Goal: Task Accomplishment & Management: Complete application form

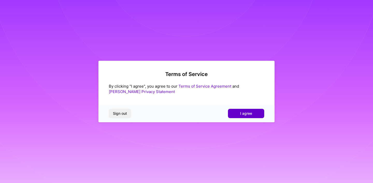
click at [257, 112] on button "I agree" at bounding box center [246, 113] width 36 height 9
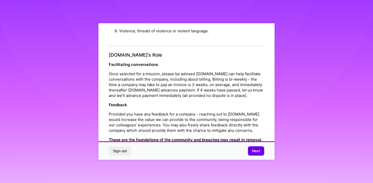
scroll to position [576, 0]
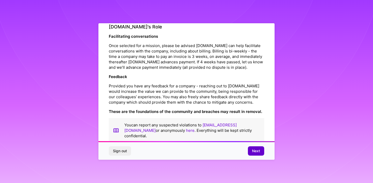
click at [254, 150] on span "Next" at bounding box center [256, 151] width 8 height 5
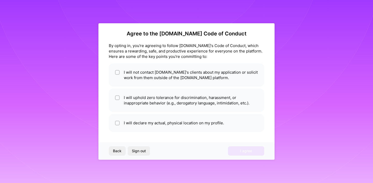
scroll to position [3, 0]
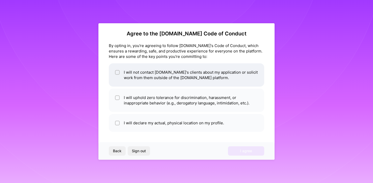
click at [182, 80] on li "I will not contact A.Team's clients about my application or solicit work from t…" at bounding box center [186, 74] width 155 height 23
checkbox input "true"
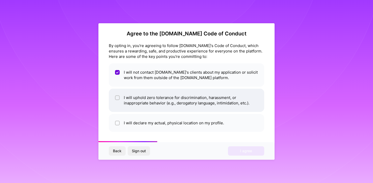
click at [182, 94] on li "I will uphold zero tolerance for discrimination, harassment, or inappropriate b…" at bounding box center [186, 100] width 155 height 23
checkbox input "true"
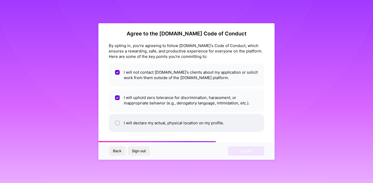
click at [188, 119] on li "I will declare my actual, physical location on my profile." at bounding box center [186, 123] width 155 height 18
checkbox input "true"
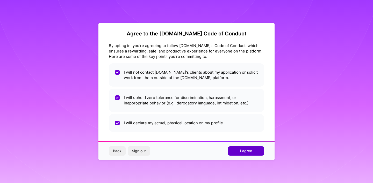
click at [243, 153] on span "I agree" at bounding box center [246, 151] width 12 height 5
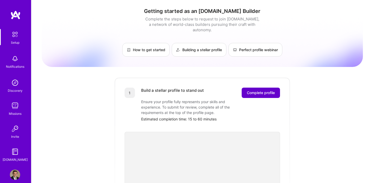
click at [267, 90] on span "Complete profile" at bounding box center [261, 92] width 28 height 5
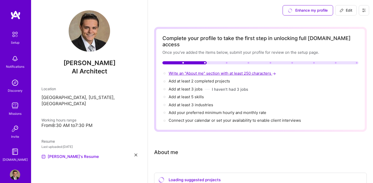
click at [207, 71] on span "Write an "About me" section with at least 250 characters →" at bounding box center [223, 73] width 108 height 5
select select "US"
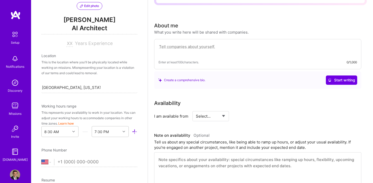
scroll to position [54, 0]
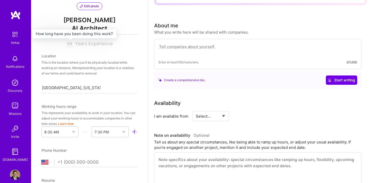
click at [70, 44] on input at bounding box center [69, 44] width 6 height 6
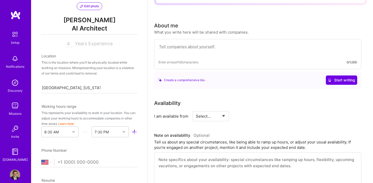
type input "4"
click at [77, 60] on div "This is the location where you'll be physically located while working on missio…" at bounding box center [89, 68] width 96 height 16
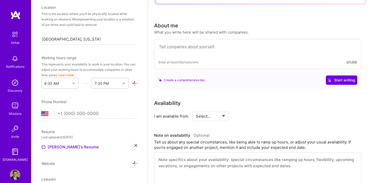
scroll to position [102, 0]
click at [70, 84] on div at bounding box center [74, 83] width 8 height 7
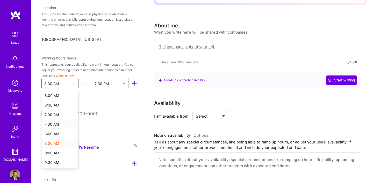
scroll to position [117, 0]
click at [55, 156] on div "9:00 AM" at bounding box center [59, 153] width 37 height 10
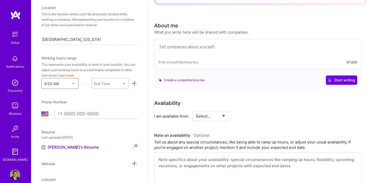
click at [110, 86] on div "End Time" at bounding box center [106, 84] width 29 height 10
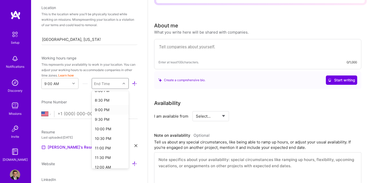
click at [101, 111] on div "9:00 PM" at bounding box center [110, 110] width 37 height 10
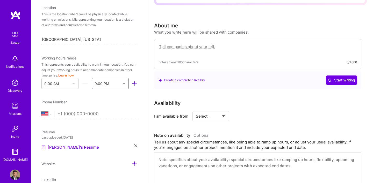
click at [74, 112] on input "tel" at bounding box center [98, 114] width 80 height 15
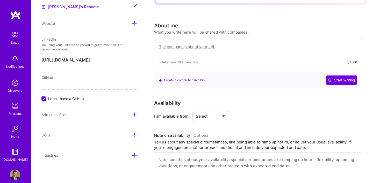
scroll to position [243, 0]
type input "(941) 288-0821"
click at [107, 121] on div "Additional Roles" at bounding box center [89, 117] width 96 height 10
click at [195, 44] on textarea at bounding box center [258, 50] width 199 height 12
drag, startPoint x: 154, startPoint y: 17, endPoint x: 254, endPoint y: 26, distance: 100.7
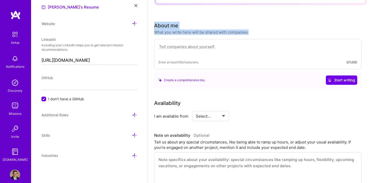
click at [254, 26] on div "Complete your profile to take the first step in unlocking full A.Team access On…" at bounding box center [260, 185] width 225 height 583
copy div "About me What you write here will be shared with companies."
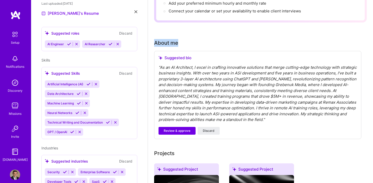
scroll to position [113, 0]
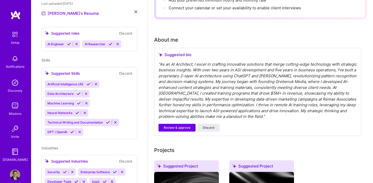
click at [218, 87] on div "" As an AI Architect, I excel in crafting innovative solutions that merge cutti…" at bounding box center [258, 91] width 199 height 58
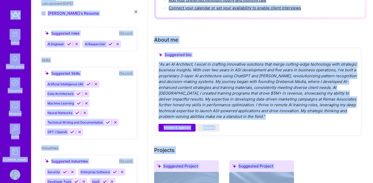
click at [232, 83] on div "" As an AI Architect, I excel in crafting innovative solutions that merge cutti…" at bounding box center [258, 91] width 199 height 58
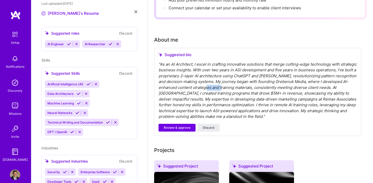
click at [232, 83] on div "" As an AI Architect, I excel in crafting innovative solutions that merge cutti…" at bounding box center [258, 91] width 199 height 58
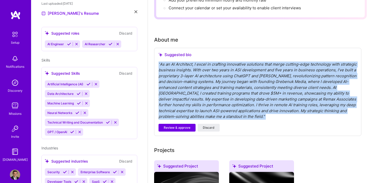
click at [232, 83] on div "" As an AI Architect, I excel in crafting innovative solutions that merge cutti…" at bounding box center [258, 91] width 199 height 58
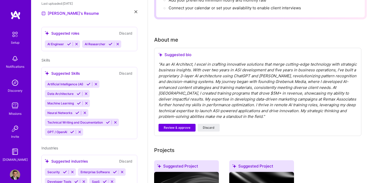
click at [256, 126] on div "Suggested bio " As an AI Architect, I excel in crafting innovative solutions th…" at bounding box center [257, 92] width 207 height 88
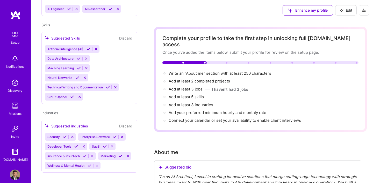
scroll to position [0, 0]
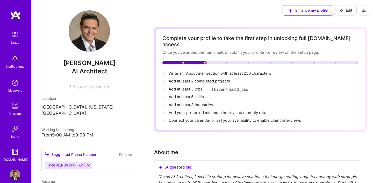
click at [79, 164] on icon at bounding box center [81, 166] width 4 height 4
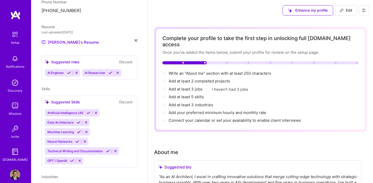
scroll to position [157, 0]
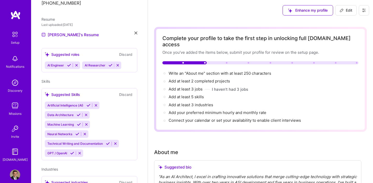
click at [70, 63] on icon at bounding box center [69, 65] width 4 height 4
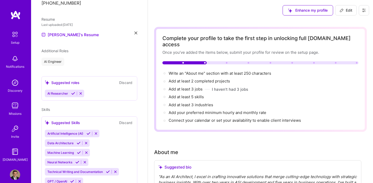
click at [73, 92] on icon at bounding box center [73, 94] width 4 height 4
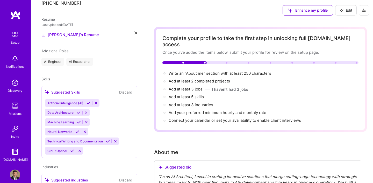
click at [88, 101] on icon at bounding box center [89, 103] width 4 height 4
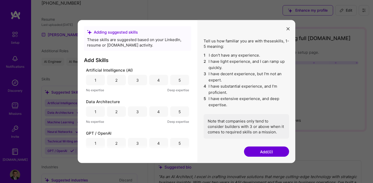
click at [179, 80] on div "5" at bounding box center [180, 79] width 2 height 5
click at [157, 112] on div "4" at bounding box center [158, 111] width 3 height 5
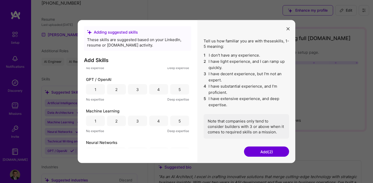
scroll to position [54, 0]
click at [179, 90] on div "5" at bounding box center [180, 89] width 2 height 5
click at [160, 122] on div "4" at bounding box center [158, 121] width 19 height 10
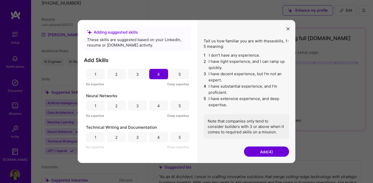
click at [161, 104] on div "4" at bounding box center [158, 106] width 19 height 10
click at [179, 137] on div "5" at bounding box center [180, 137] width 2 height 5
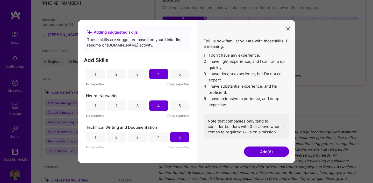
scroll to position [51, 0]
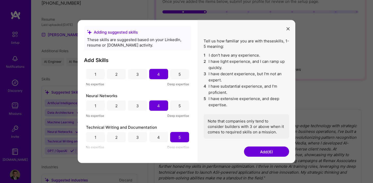
click at [264, 152] on button "Add (6)" at bounding box center [266, 152] width 45 height 10
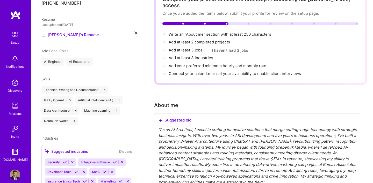
scroll to position [182, 0]
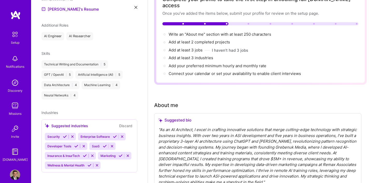
click at [65, 135] on icon at bounding box center [65, 137] width 4 height 4
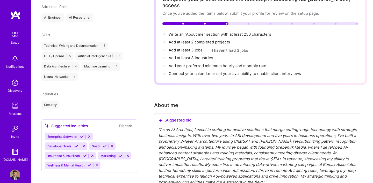
scroll to position [201, 0]
click at [82, 135] on icon at bounding box center [82, 137] width 4 height 4
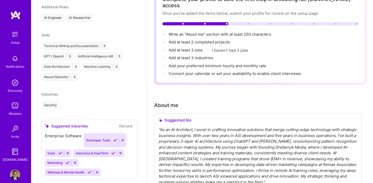
scroll to position [192, 0]
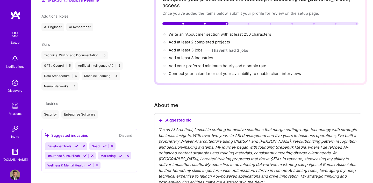
click at [76, 145] on icon at bounding box center [76, 147] width 4 height 4
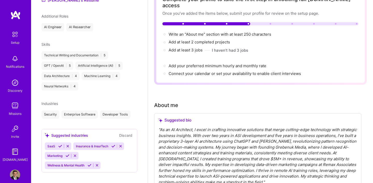
click at [60, 145] on icon at bounding box center [60, 147] width 4 height 4
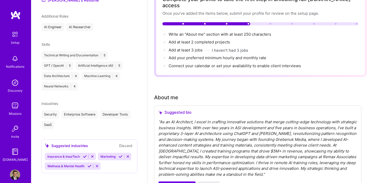
click at [84, 155] on icon at bounding box center [85, 157] width 4 height 4
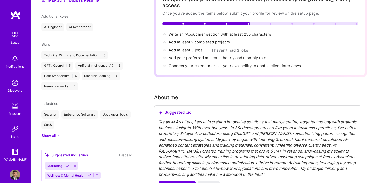
click at [68, 164] on icon at bounding box center [68, 166] width 4 height 4
click at [89, 164] on icon at bounding box center [90, 166] width 4 height 4
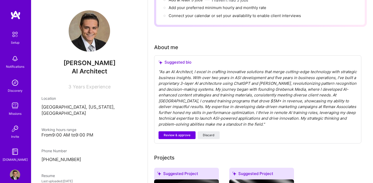
scroll to position [90, 0]
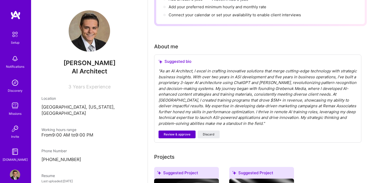
click at [178, 132] on span "Review & approve" at bounding box center [177, 134] width 27 height 5
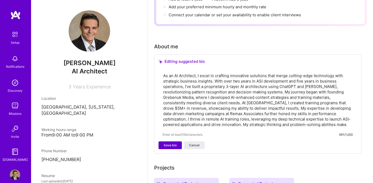
click at [173, 143] on span "Save bio" at bounding box center [170, 145] width 13 height 5
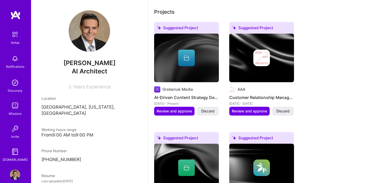
scroll to position [203, 0]
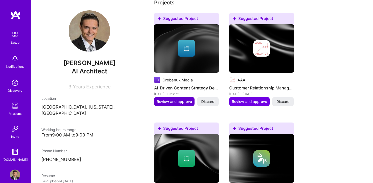
click at [178, 99] on span "Review and approve" at bounding box center [174, 101] width 35 height 5
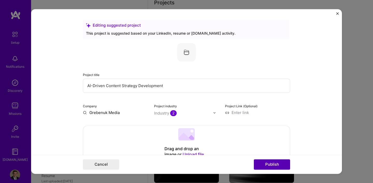
click at [270, 166] on button "Publish" at bounding box center [272, 165] width 36 height 10
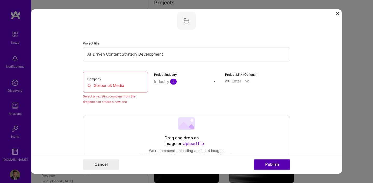
scroll to position [34, 0]
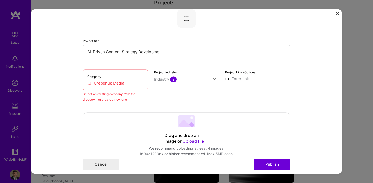
click at [127, 83] on input "Grebenuk Media" at bounding box center [115, 83] width 56 height 5
click at [114, 98] on div "Select an existing company from the dropdown or create a new one" at bounding box center [115, 96] width 65 height 11
click at [134, 83] on input "Grebenuk Media" at bounding box center [115, 83] width 56 height 5
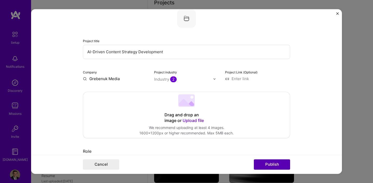
click at [270, 165] on button "Publish" at bounding box center [272, 165] width 36 height 10
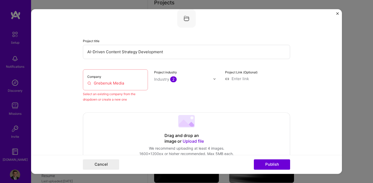
click at [131, 84] on input "Grebenuk Media" at bounding box center [115, 83] width 56 height 5
type input "Grebenuk Media"
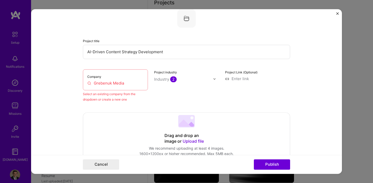
click at [106, 84] on input "Grebenuk Media" at bounding box center [115, 83] width 56 height 5
click at [115, 83] on input "Grebenuk Media" at bounding box center [115, 83] width 56 height 5
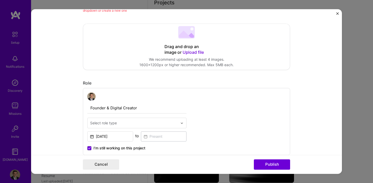
scroll to position [0, 0]
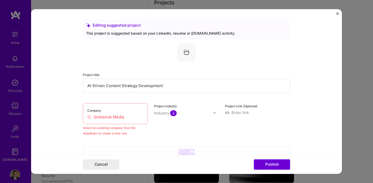
click at [337, 14] on img "Close" at bounding box center [337, 13] width 3 height 3
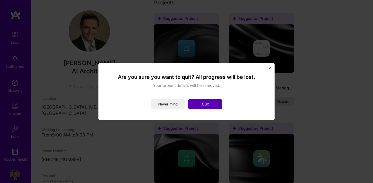
click at [206, 105] on button "Quit" at bounding box center [205, 104] width 34 height 10
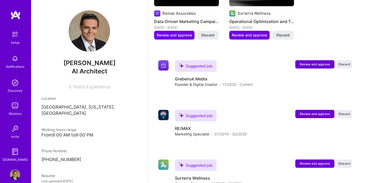
scroll to position [388, 0]
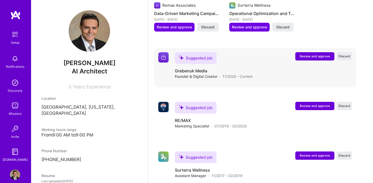
click at [304, 54] on span "Review and approve" at bounding box center [315, 56] width 30 height 4
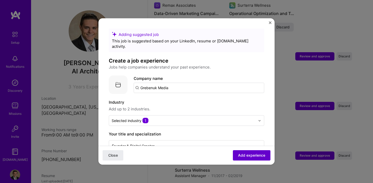
click at [253, 158] on span "Add experience" at bounding box center [251, 155] width 27 height 5
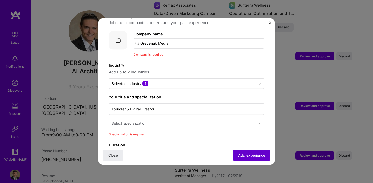
scroll to position [52, 0]
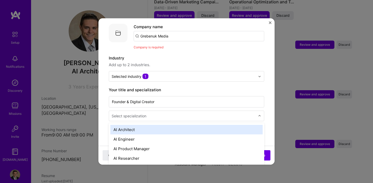
click at [200, 114] on input "text" at bounding box center [184, 116] width 145 height 5
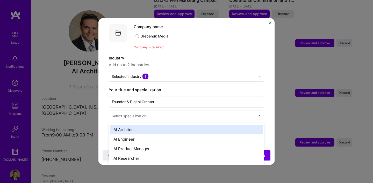
scroll to position [403, 0]
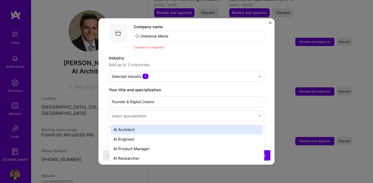
click at [178, 125] on div "AI Architect" at bounding box center [186, 130] width 152 height 10
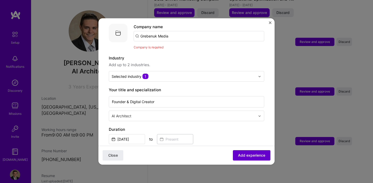
click at [250, 153] on span "Add experience" at bounding box center [251, 155] width 27 height 5
click at [172, 31] on input "Grebenuk Media" at bounding box center [199, 36] width 131 height 10
type input "G"
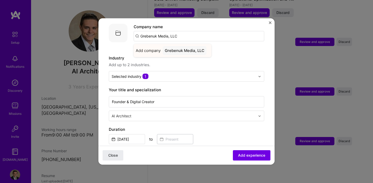
type input "Grebenuk Media, LLC"
click at [187, 47] on div "Grebenuk Media, LLC" at bounding box center [185, 50] width 44 height 9
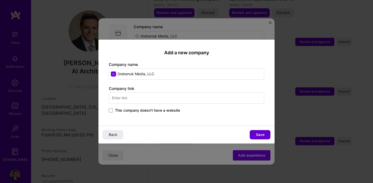
click at [261, 135] on span "Save" at bounding box center [260, 134] width 9 height 5
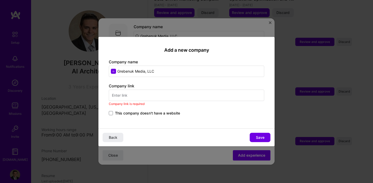
click at [142, 115] on span "This company doesn't have a website" at bounding box center [147, 113] width 65 height 5
click at [0, 0] on input "This company doesn't have a website" at bounding box center [0, 0] width 0 height 0
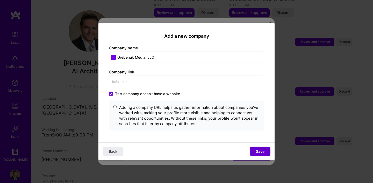
click at [256, 151] on span "Save" at bounding box center [260, 151] width 9 height 5
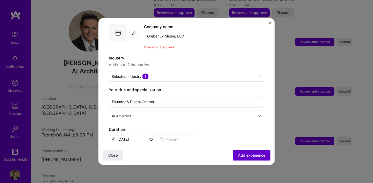
click at [252, 156] on span "Add experience" at bounding box center [251, 155] width 27 height 5
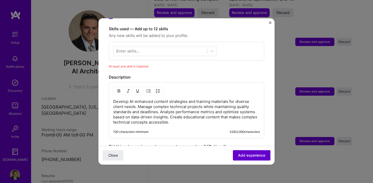
scroll to position [187, 0]
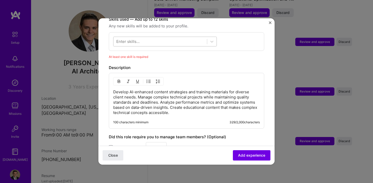
click at [151, 37] on div at bounding box center [161, 41] width 94 height 9
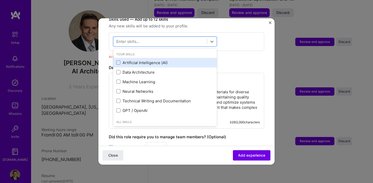
click at [152, 61] on div "Artificial Intelligence (AI)" at bounding box center [165, 63] width 104 height 10
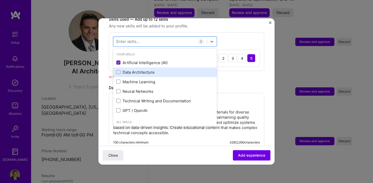
click at [131, 70] on div "Data Architecture" at bounding box center [164, 72] width 97 height 5
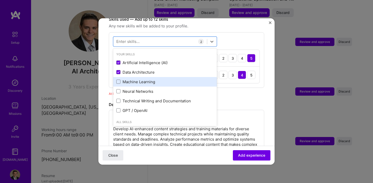
click at [155, 79] on div "Machine Learning" at bounding box center [164, 81] width 97 height 5
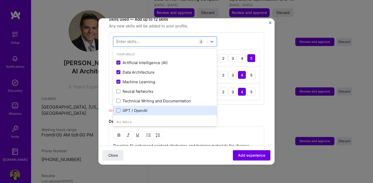
click at [138, 106] on div "GPT / OpenAI" at bounding box center [165, 111] width 104 height 10
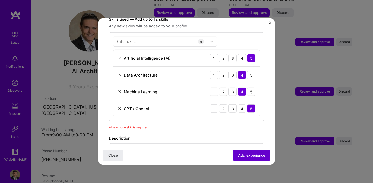
click at [246, 155] on span "Add experience" at bounding box center [251, 155] width 27 height 5
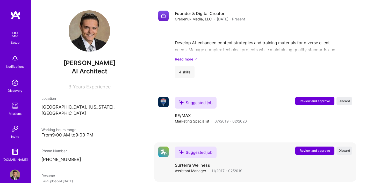
scroll to position [467, 0]
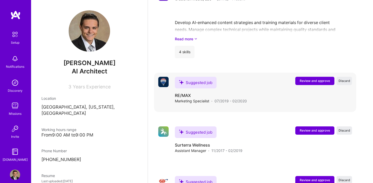
click at [308, 79] on span "Review and approve" at bounding box center [315, 81] width 30 height 4
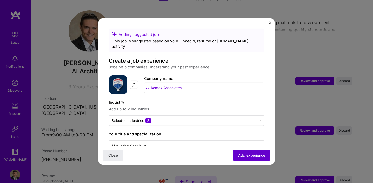
click at [242, 153] on span "Add experience" at bounding box center [251, 155] width 27 height 5
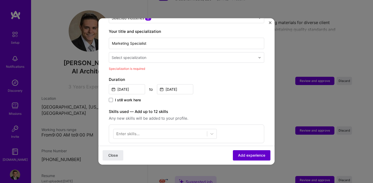
scroll to position [108, 0]
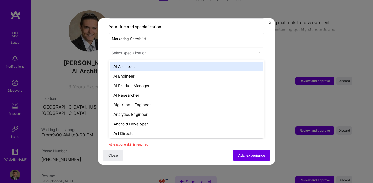
click at [156, 50] on input "text" at bounding box center [184, 52] width 145 height 5
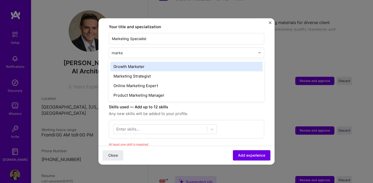
type input "market"
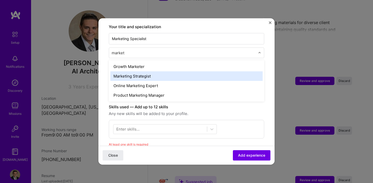
click at [145, 72] on div "Marketing Strategist" at bounding box center [186, 77] width 152 height 10
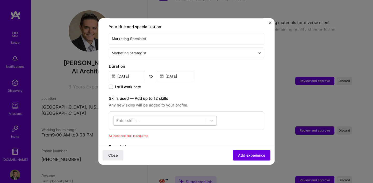
click at [155, 117] on div at bounding box center [161, 121] width 94 height 9
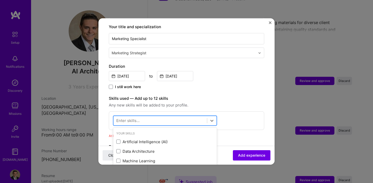
scroll to position [486, 0]
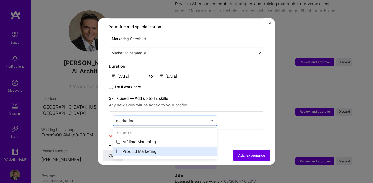
click at [143, 149] on div "Product Marketing" at bounding box center [164, 151] width 97 height 5
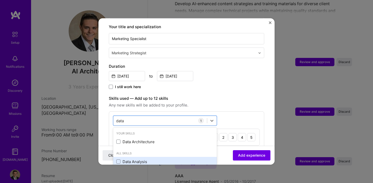
click at [139, 159] on div "Data Analysis" at bounding box center [164, 161] width 97 height 5
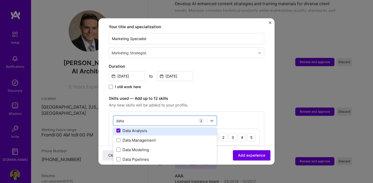
scroll to position [31, 0]
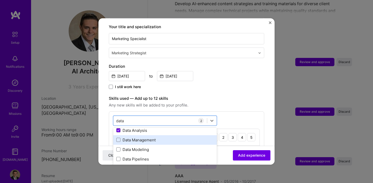
click at [145, 138] on div "Data Management" at bounding box center [165, 140] width 104 height 10
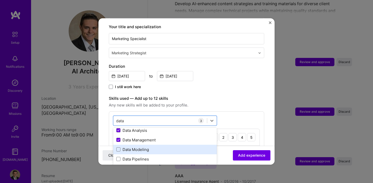
click at [135, 147] on div "Data Modeling" at bounding box center [164, 149] width 97 height 5
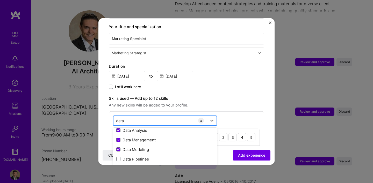
click at [146, 117] on div "data data" at bounding box center [161, 121] width 94 height 9
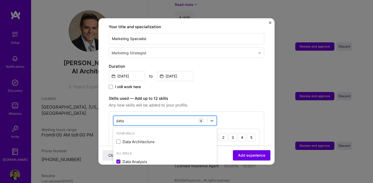
click at [146, 117] on div "data data" at bounding box center [161, 121] width 94 height 9
type input "sales"
click at [249, 102] on span "Any new skills will be added to your profile." at bounding box center [186, 105] width 155 height 6
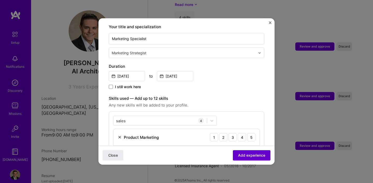
click at [248, 152] on button "Add experience" at bounding box center [252, 156] width 38 height 10
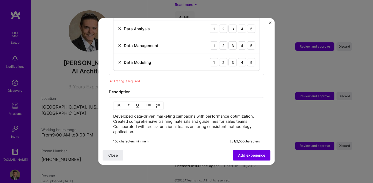
scroll to position [185, 0]
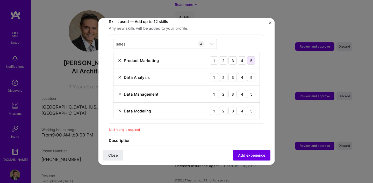
click at [248, 56] on div "5" at bounding box center [251, 60] width 8 height 8
click at [249, 73] on div "5" at bounding box center [251, 77] width 8 height 8
click at [250, 90] on div "5" at bounding box center [251, 94] width 8 height 8
click at [251, 107] on div "5" at bounding box center [251, 111] width 8 height 8
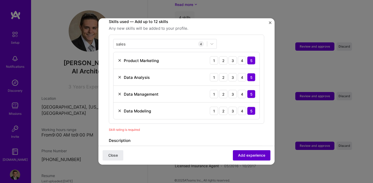
click at [256, 158] on span "Add experience" at bounding box center [251, 155] width 27 height 5
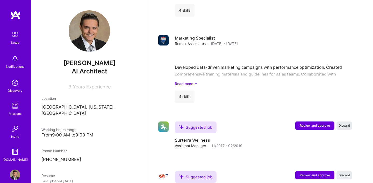
scroll to position [538, 0]
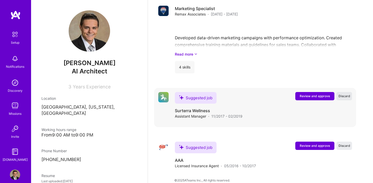
click at [341, 94] on span "Discard" at bounding box center [345, 96] width 12 height 4
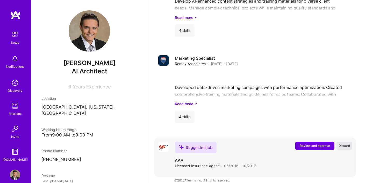
click at [341, 144] on span "Discard" at bounding box center [345, 146] width 12 height 4
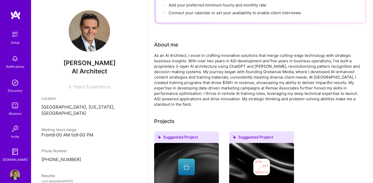
scroll to position [0, 0]
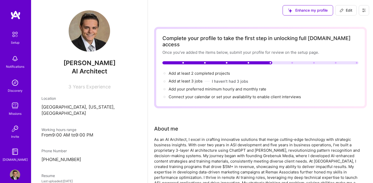
click at [16, 41] on div "Setup" at bounding box center [15, 42] width 9 height 5
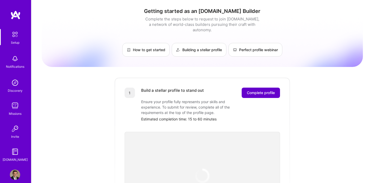
click at [259, 90] on span "Complete profile" at bounding box center [261, 92] width 28 height 5
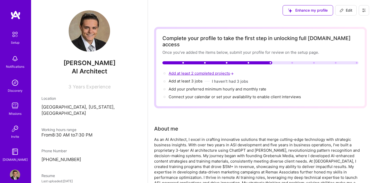
click at [189, 71] on span "Add at least 2 completed projects →" at bounding box center [202, 73] width 66 height 5
select select "US"
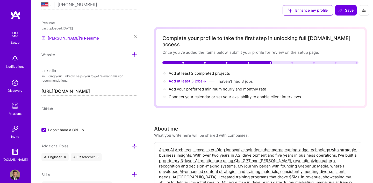
click at [176, 79] on span "Add at least 3 jobs →" at bounding box center [188, 81] width 39 height 5
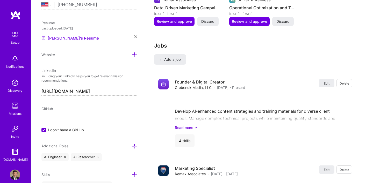
scroll to position [643, 0]
click at [175, 57] on span "Add a job" at bounding box center [170, 59] width 22 height 5
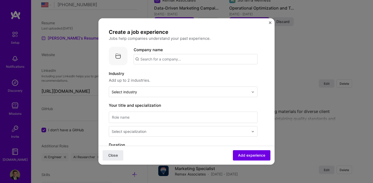
click at [164, 59] on input "text" at bounding box center [196, 59] width 124 height 10
type input "SportsInsights"
click at [235, 76] on label "Industry" at bounding box center [183, 74] width 149 height 6
click at [187, 60] on input "text" at bounding box center [196, 59] width 124 height 10
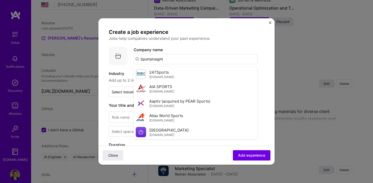
type input "SportsInsights"
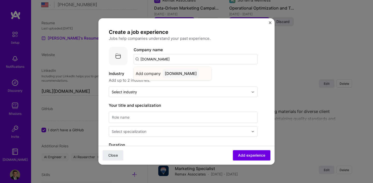
type input "[DOMAIN_NAME]"
click at [186, 75] on div "[DOMAIN_NAME]" at bounding box center [181, 73] width 36 height 9
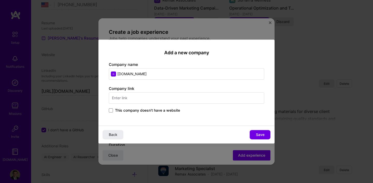
click at [167, 110] on span "This company doesn't have a website" at bounding box center [147, 110] width 65 height 5
click at [0, 0] on input "This company doesn't have a website" at bounding box center [0, 0] width 0 height 0
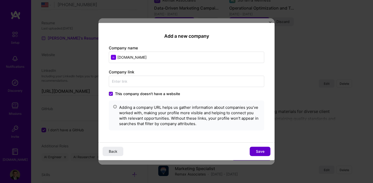
click at [254, 152] on button "Save" at bounding box center [260, 151] width 21 height 9
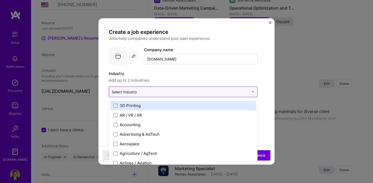
click at [167, 92] on input "text" at bounding box center [180, 91] width 137 height 5
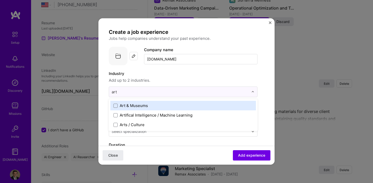
type input "arti"
click at [169, 104] on div "Artifical Intelligence / Machine Learning" at bounding box center [156, 105] width 73 height 5
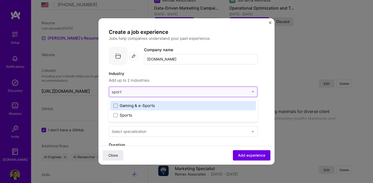
type input "sports"
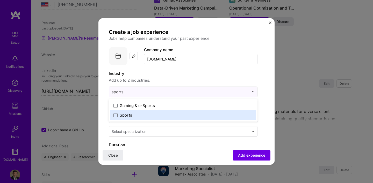
click at [176, 114] on label "Sports" at bounding box center [183, 115] width 139 height 5
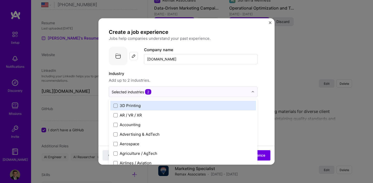
click at [213, 69] on div "Create a job experience Jobs help companies understand your past experience. Co…" at bounding box center [183, 185] width 149 height 312
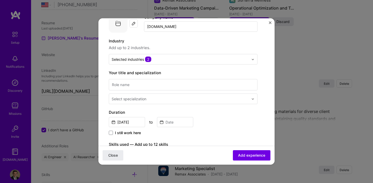
scroll to position [41, 0]
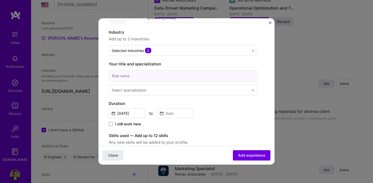
click at [169, 76] on input at bounding box center [183, 75] width 149 height 11
type input "Founder"
click at [127, 111] on input "[DATE]" at bounding box center [127, 114] width 36 height 10
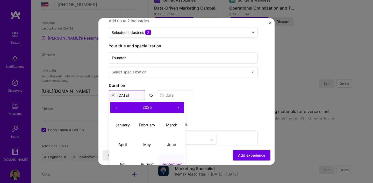
scroll to position [62, 0]
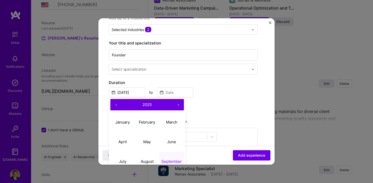
click at [117, 105] on button "‹" at bounding box center [115, 104] width 11 height 11
click at [148, 144] on abbr "May" at bounding box center [147, 141] width 8 height 5
type input "May, 2023"
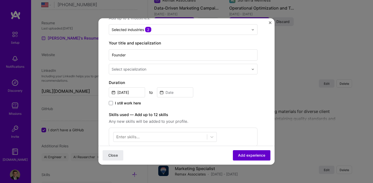
click at [260, 158] on span "Add experience" at bounding box center [251, 155] width 27 height 5
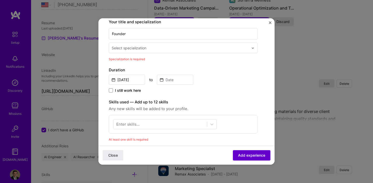
scroll to position [84, 0]
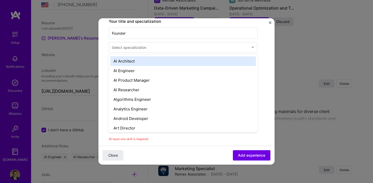
click at [137, 46] on div "Select specialization" at bounding box center [129, 47] width 35 height 5
click at [137, 60] on div "AI Architect" at bounding box center [183, 61] width 146 height 10
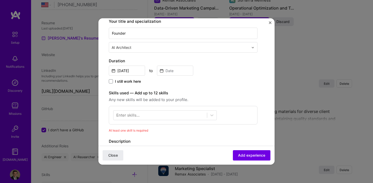
click at [132, 114] on div "Enter skills..." at bounding box center [127, 115] width 23 height 5
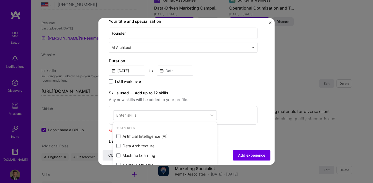
scroll to position [662, 0]
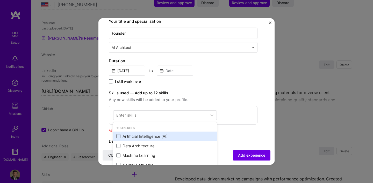
click at [142, 134] on div "Artificial Intelligence (AI)" at bounding box center [164, 136] width 97 height 5
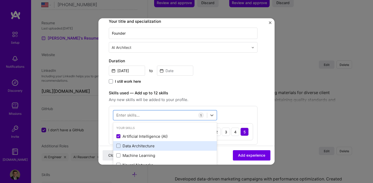
click at [154, 147] on div "Data Architecture" at bounding box center [164, 146] width 97 height 5
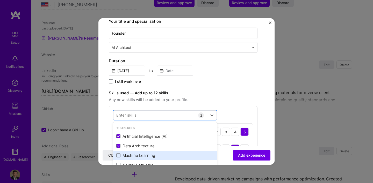
click at [154, 155] on div "Machine Learning" at bounding box center [164, 155] width 97 height 5
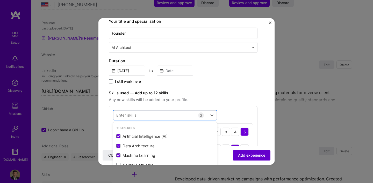
click at [244, 158] on span "Add experience" at bounding box center [251, 155] width 27 height 5
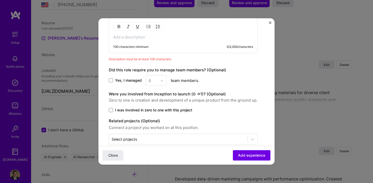
scroll to position [229, 0]
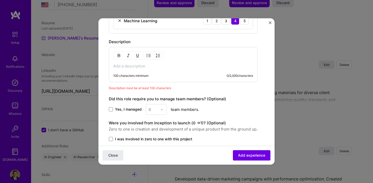
click at [141, 68] on p at bounding box center [183, 66] width 140 height 5
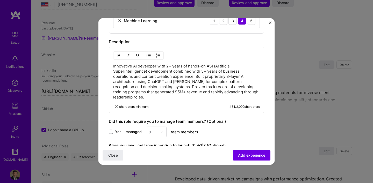
scroll to position [285, 0]
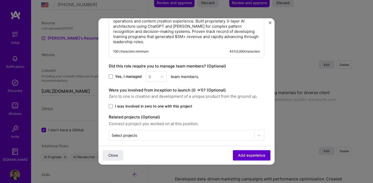
click at [256, 158] on span "Add experience" at bounding box center [251, 155] width 27 height 5
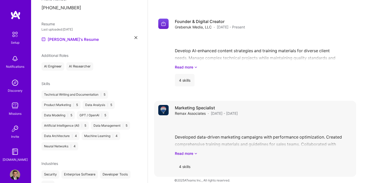
scroll to position [0, 0]
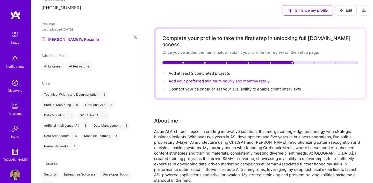
click at [206, 79] on span "Add your preferred minimum hourly and monthly rate →" at bounding box center [220, 81] width 102 height 5
select select "US"
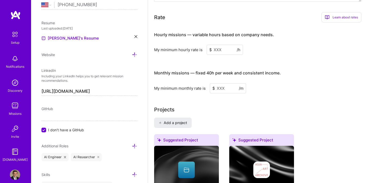
scroll to position [329, 0]
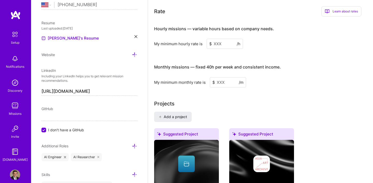
click at [227, 39] on input at bounding box center [225, 44] width 36 height 10
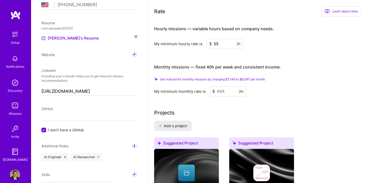
type input "55"
click at [224, 87] on input at bounding box center [228, 92] width 36 height 10
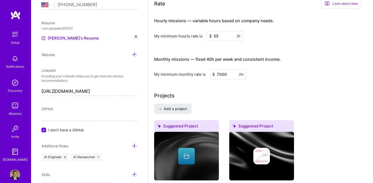
click at [233, 69] on input "7000" at bounding box center [228, 74] width 36 height 10
type input "7"
type input "7500"
click at [300, 78] on div "Complete your profile to take the first step in unlocking full A.Team access On…" at bounding box center [260, 161] width 213 height 926
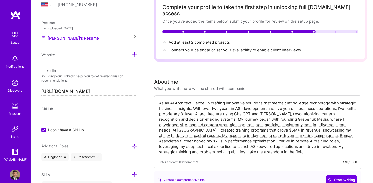
scroll to position [0, 0]
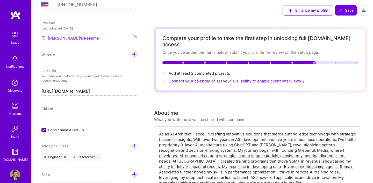
click at [188, 79] on span "Connect your calendar or set your availability to enable client interviews →" at bounding box center [237, 81] width 137 height 5
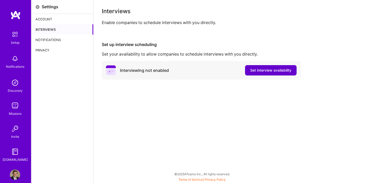
click at [265, 73] on span "Set interview availability" at bounding box center [270, 70] width 41 height 5
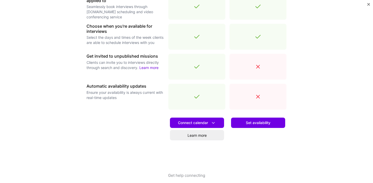
scroll to position [180, 0]
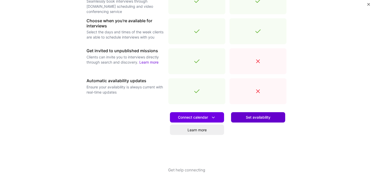
click at [254, 118] on span "Set availability" at bounding box center [258, 117] width 25 height 5
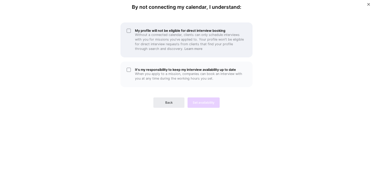
click at [145, 34] on p "Without a connected calendar, clients can only schedule interviews with you for…" at bounding box center [190, 42] width 111 height 19
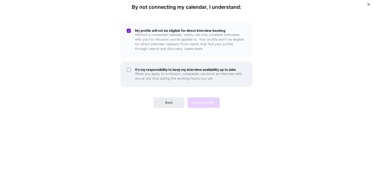
click at [144, 64] on div "It's my responsibility to keep my interview availability up to date When you ap…" at bounding box center [187, 75] width 132 height 26
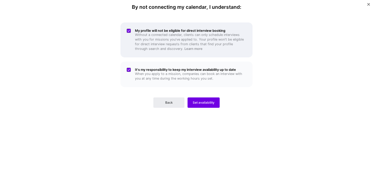
click at [186, 55] on div "My profile will not be eligible for direct interview booking Without a connecte…" at bounding box center [187, 40] width 132 height 35
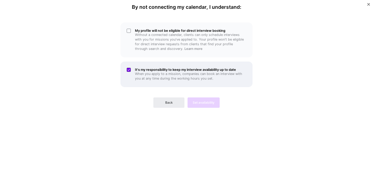
click at [169, 73] on p "When you apply to a mission, companies can book an interview with you at any ti…" at bounding box center [190, 76] width 111 height 9
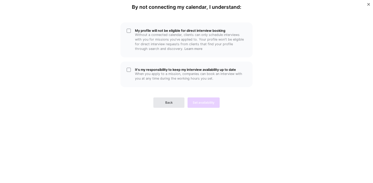
click at [165, 106] on button "Back" at bounding box center [168, 103] width 31 height 10
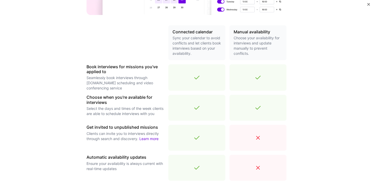
scroll to position [134, 0]
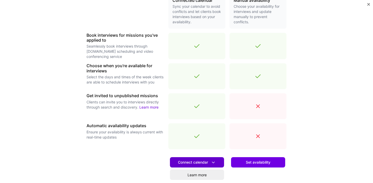
click at [189, 161] on span "Connect calendar" at bounding box center [197, 162] width 38 height 5
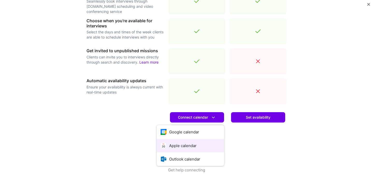
scroll to position [179, 0]
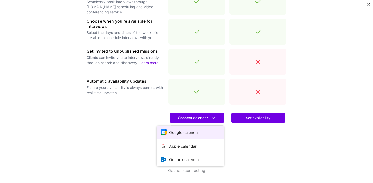
click at [177, 132] on button "Google calendar" at bounding box center [190, 133] width 67 height 14
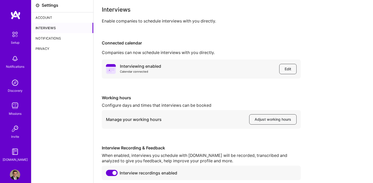
scroll to position [24, 0]
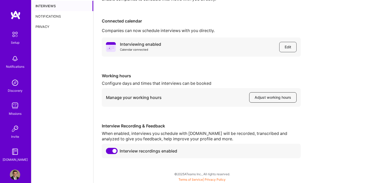
click at [267, 95] on button "Adjust working hours" at bounding box center [272, 98] width 47 height 10
click at [15, 41] on div "Setup" at bounding box center [15, 42] width 9 height 5
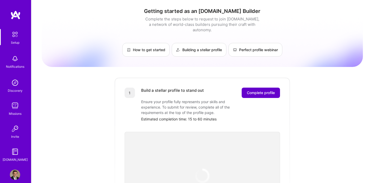
click at [262, 90] on span "Complete profile" at bounding box center [261, 92] width 28 height 5
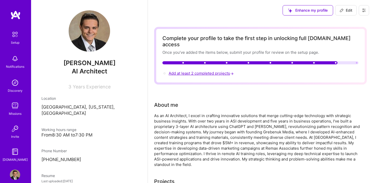
click at [186, 71] on span "Add at least 2 completed projects →" at bounding box center [202, 73] width 66 height 5
select select "US"
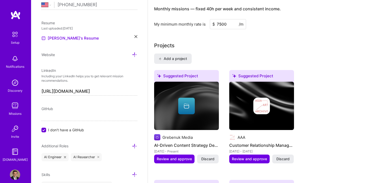
scroll to position [372, 0]
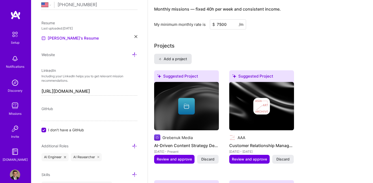
click at [172, 56] on span "Add a project" at bounding box center [173, 58] width 28 height 5
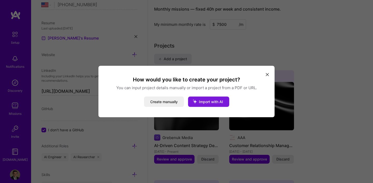
click at [203, 103] on span "Import with AI" at bounding box center [211, 102] width 24 height 4
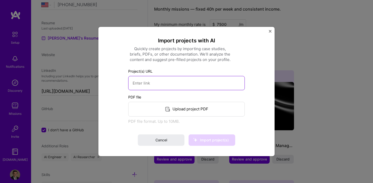
click at [164, 83] on input at bounding box center [186, 83] width 117 height 14
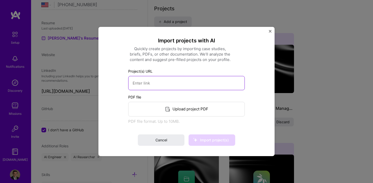
scroll to position [412, 0]
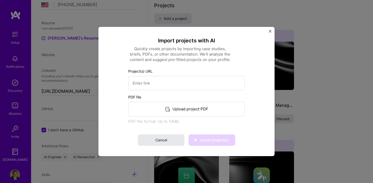
click at [164, 142] on span "Cancel" at bounding box center [161, 140] width 12 height 5
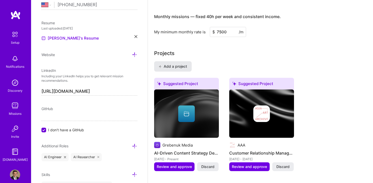
scroll to position [363, 0]
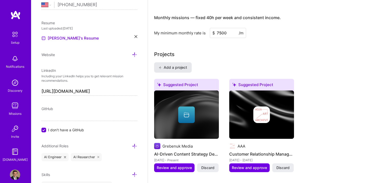
click at [177, 65] on span "Add a project" at bounding box center [173, 67] width 28 height 5
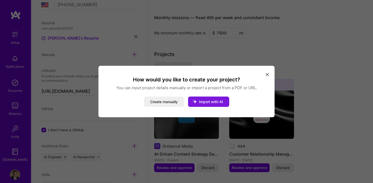
click at [214, 102] on span "Import with AI" at bounding box center [211, 102] width 24 height 4
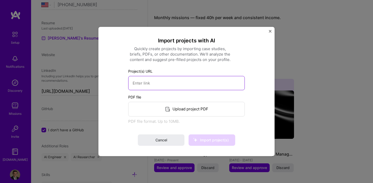
click at [166, 85] on input at bounding box center [186, 83] width 117 height 14
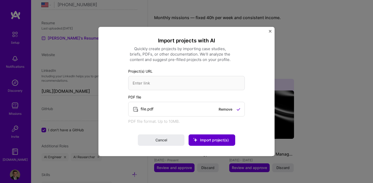
click at [215, 141] on span "Import project(s)" at bounding box center [214, 140] width 29 height 4
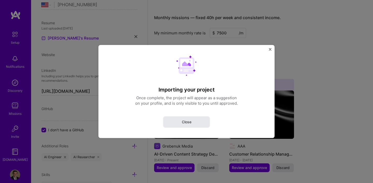
click at [185, 122] on span "Close" at bounding box center [187, 122] width 10 height 5
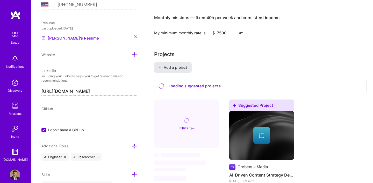
click at [173, 64] on button "Add a project" at bounding box center [173, 67] width 38 height 10
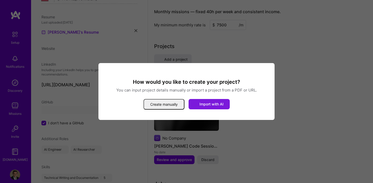
scroll to position [29, 0]
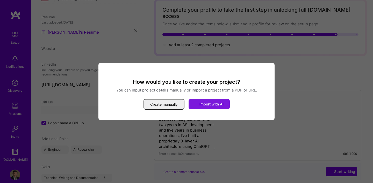
select select "US"
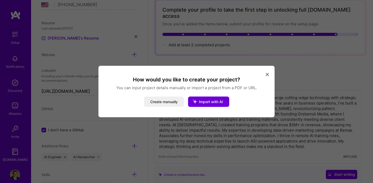
click at [268, 72] on button "modal" at bounding box center [267, 74] width 6 height 9
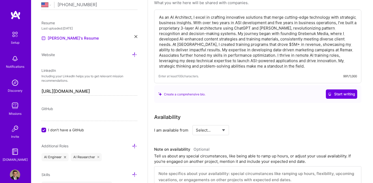
scroll to position [0, 0]
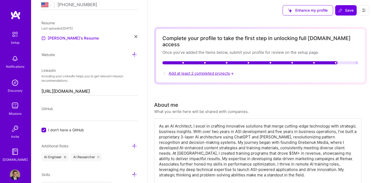
click at [205, 71] on span "Add at least 2 completed projects →" at bounding box center [202, 73] width 66 height 5
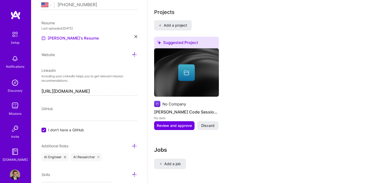
scroll to position [407, 0]
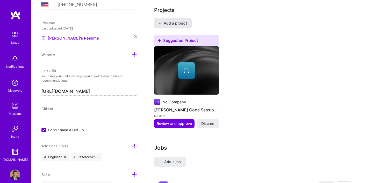
click at [175, 21] on span "Add a project" at bounding box center [173, 23] width 28 height 5
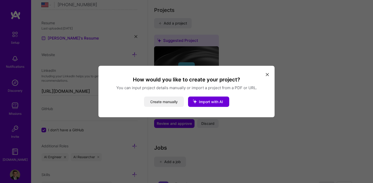
click at [174, 102] on button "Create manually" at bounding box center [164, 102] width 40 height 10
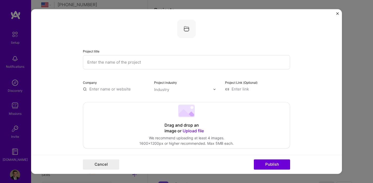
click at [338, 15] on img "Close" at bounding box center [337, 13] width 3 height 3
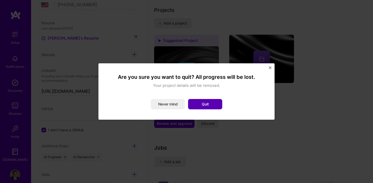
click at [209, 104] on button "Quit" at bounding box center [205, 104] width 34 height 10
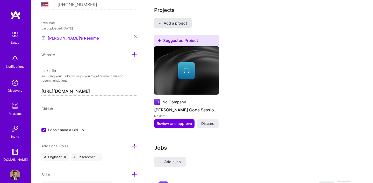
click at [179, 21] on span "Add a project" at bounding box center [173, 23] width 28 height 5
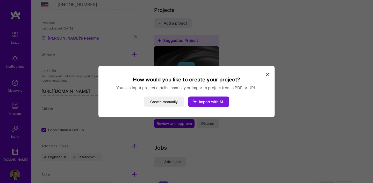
click at [204, 102] on span "Import with AI" at bounding box center [211, 102] width 24 height 4
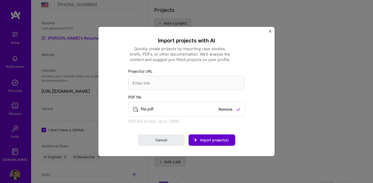
click at [209, 141] on span "Import project(s)" at bounding box center [214, 140] width 29 height 4
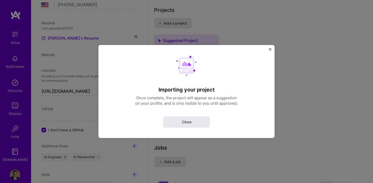
click at [192, 122] on button "Close" at bounding box center [186, 122] width 47 height 11
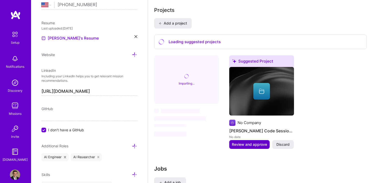
click at [242, 142] on span "Review and approve" at bounding box center [249, 144] width 35 height 5
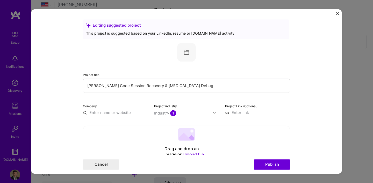
scroll to position [56, 0]
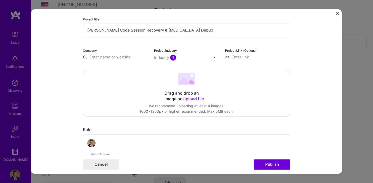
click at [188, 55] on input "text" at bounding box center [183, 57] width 59 height 5
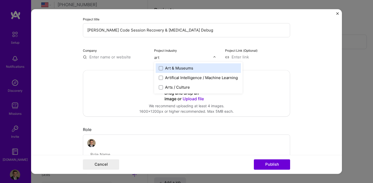
type input "arti"
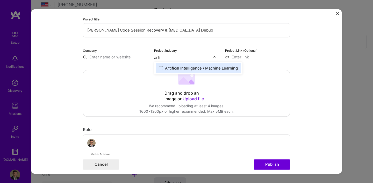
click at [192, 69] on div "Artifical Intelligence / Machine Learning" at bounding box center [201, 68] width 73 height 5
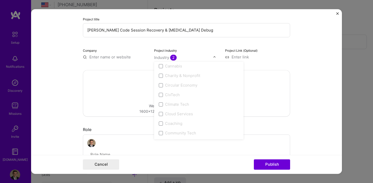
scroll to position [0, 0]
click at [280, 87] on div "Drag and drop an image or Upload file Upload file We recommend uploading at lea…" at bounding box center [186, 93] width 207 height 46
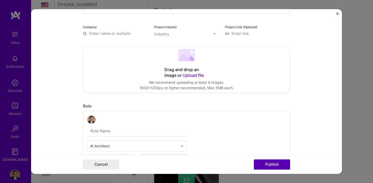
scroll to position [32, 0]
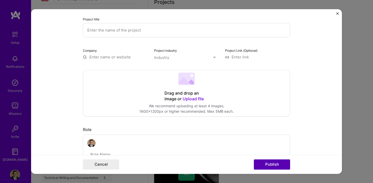
select select "US"
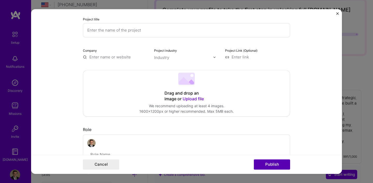
click at [266, 167] on button "Publish" at bounding box center [272, 165] width 36 height 10
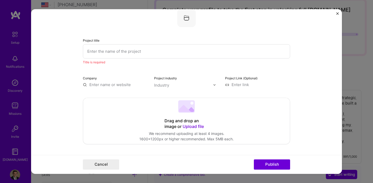
scroll to position [10, 0]
click at [123, 54] on input "text" at bounding box center [186, 52] width 207 height 14
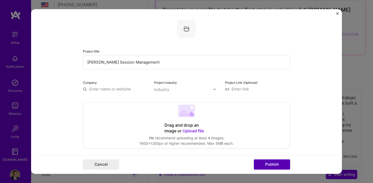
type input "[PERSON_NAME] Session Management"
click at [270, 165] on button "Publish" at bounding box center [272, 165] width 36 height 10
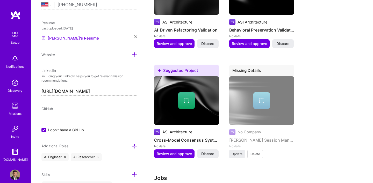
scroll to position [487, 0]
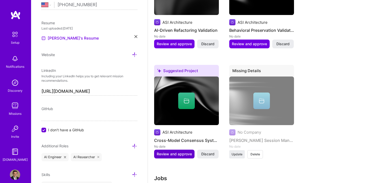
click at [179, 152] on span "Review and approve" at bounding box center [174, 154] width 35 height 5
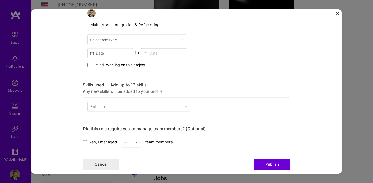
scroll to position [0, 0]
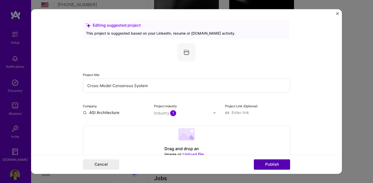
click at [267, 169] on button "Publish" at bounding box center [272, 165] width 36 height 10
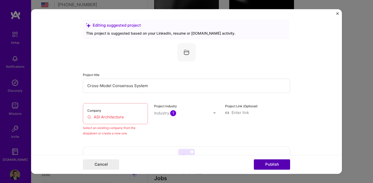
scroll to position [34, 0]
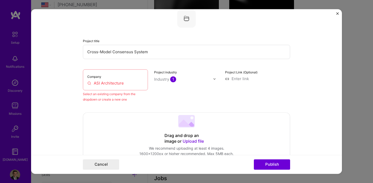
click at [126, 83] on input "ASI Architecture" at bounding box center [115, 83] width 56 height 5
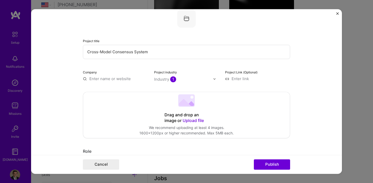
click at [215, 78] on img at bounding box center [214, 78] width 3 height 3
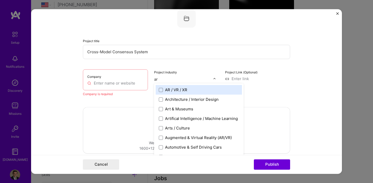
type input "art"
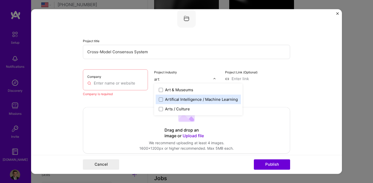
click at [206, 99] on div "Artifical Intelligence / Machine Learning" at bounding box center [201, 99] width 73 height 5
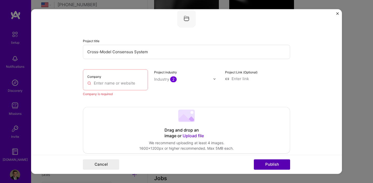
click at [281, 166] on button "Publish" at bounding box center [272, 165] width 36 height 10
click at [130, 83] on input "text" at bounding box center [115, 83] width 56 height 5
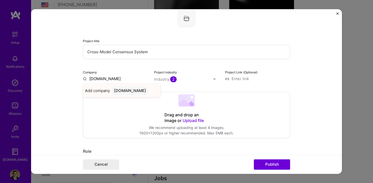
type input "[DOMAIN_NAME]"
click at [128, 90] on div "[DOMAIN_NAME]" at bounding box center [130, 90] width 36 height 9
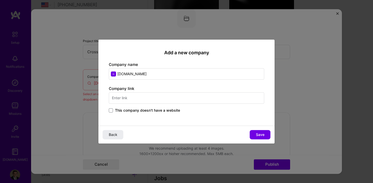
click at [149, 110] on span "This company doesn't have a website" at bounding box center [147, 110] width 65 height 5
click at [0, 0] on input "This company doesn't have a website" at bounding box center [0, 0] width 0 height 0
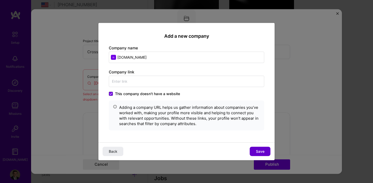
click at [260, 150] on span "Save" at bounding box center [260, 151] width 9 height 5
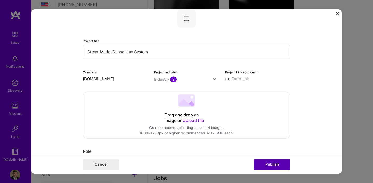
click at [280, 168] on button "Publish" at bounding box center [272, 165] width 36 height 10
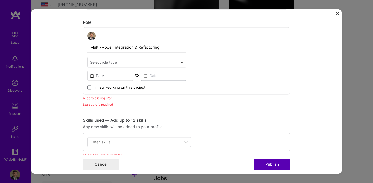
scroll to position [174, 0]
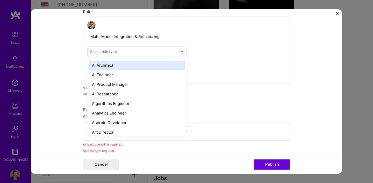
click at [110, 51] on div "Select role type" at bounding box center [103, 51] width 27 height 5
click at [109, 62] on div "AI Architect" at bounding box center [137, 66] width 96 height 10
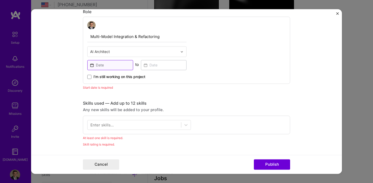
click at [104, 66] on input at bounding box center [110, 65] width 46 height 10
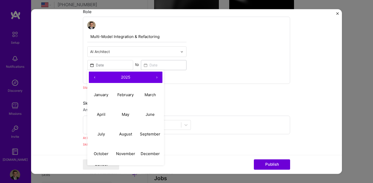
click at [83, 75] on div "Multi-Model Integration & Refactoring AI Architect ‹ 2025 › January February Ma…" at bounding box center [186, 50] width 207 height 67
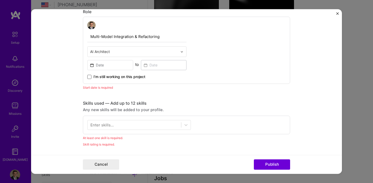
click at [89, 76] on span at bounding box center [89, 77] width 4 height 4
click at [0, 0] on input "I’m still working on this project" at bounding box center [0, 0] width 0 height 0
click at [102, 69] on input at bounding box center [110, 65] width 46 height 10
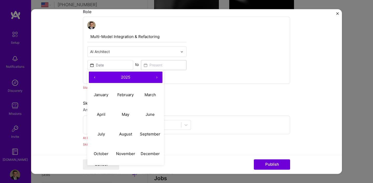
click at [93, 76] on button "‹" at bounding box center [94, 77] width 11 height 11
click at [106, 136] on button "July" at bounding box center [101, 135] width 25 height 20
type input "[DATE]"
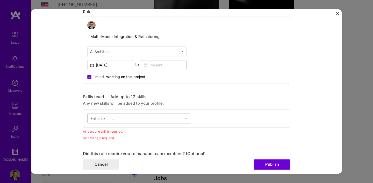
click at [129, 118] on div at bounding box center [135, 119] width 94 height 9
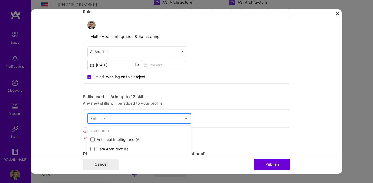
scroll to position [509, 0]
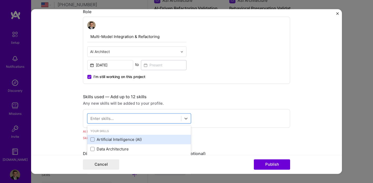
click at [127, 138] on div "Artificial Intelligence (AI)" at bounding box center [138, 139] width 97 height 5
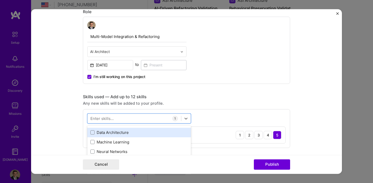
click at [118, 134] on div "Data Architecture" at bounding box center [138, 132] width 97 height 5
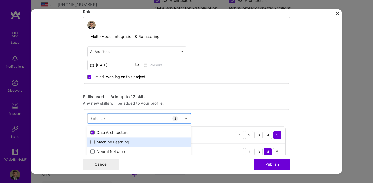
click at [116, 140] on div "Machine Learning" at bounding box center [138, 142] width 97 height 5
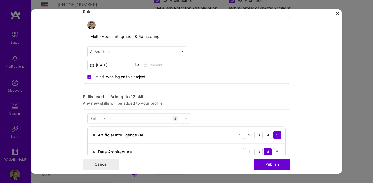
click at [300, 78] on form "Editing suggested project This project is suggested based on your LinkedIn, res…" at bounding box center [186, 91] width 311 height 165
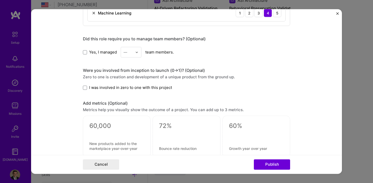
scroll to position [331, 0]
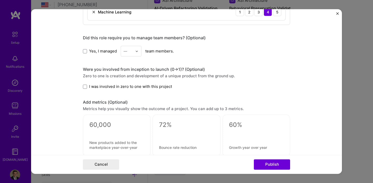
click at [115, 86] on span "I was involved in zero to one with this project" at bounding box center [130, 86] width 83 height 5
click at [0, 0] on input "I was involved in zero to one with this project" at bounding box center [0, 0] width 0 height 0
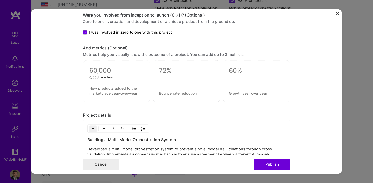
click at [120, 73] on textarea at bounding box center [116, 71] width 55 height 8
click at [113, 92] on textarea at bounding box center [116, 91] width 55 height 10
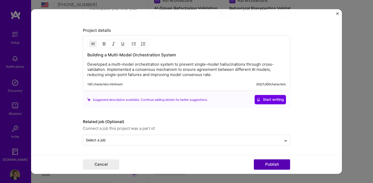
click at [269, 164] on button "Publish" at bounding box center [272, 165] width 36 height 10
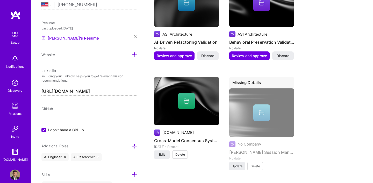
scroll to position [494, 0]
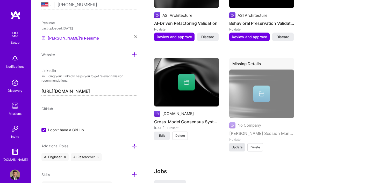
click at [235, 145] on span "Update" at bounding box center [237, 147] width 11 height 5
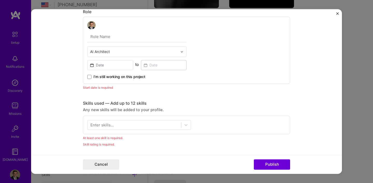
scroll to position [194, 0]
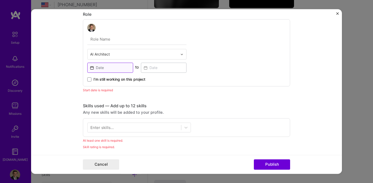
click at [112, 66] on input at bounding box center [110, 68] width 46 height 10
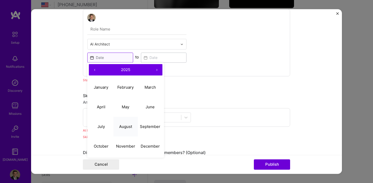
scroll to position [205, 0]
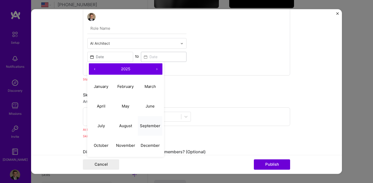
click at [147, 128] on abbr "September" at bounding box center [150, 126] width 20 height 5
type input "[DATE]"
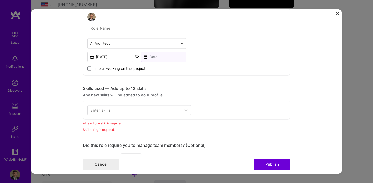
click at [151, 58] on input at bounding box center [164, 57] width 46 height 10
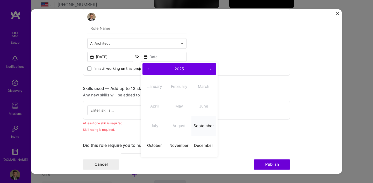
click at [204, 123] on button "September" at bounding box center [204, 126] width 25 height 20
type input "[DATE]"
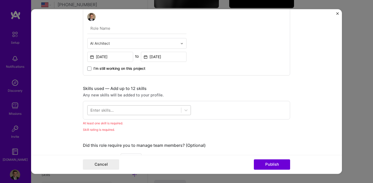
click at [122, 109] on div at bounding box center [135, 110] width 94 height 9
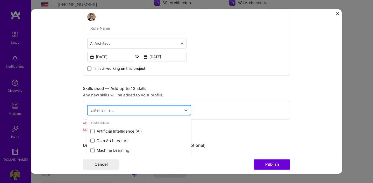
scroll to position [508, 0]
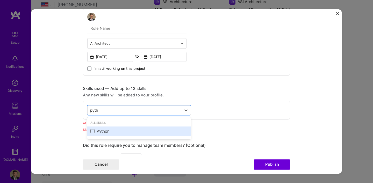
click at [117, 130] on div "Python" at bounding box center [138, 131] width 97 height 5
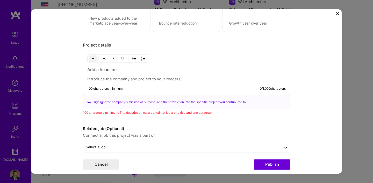
scroll to position [458, 0]
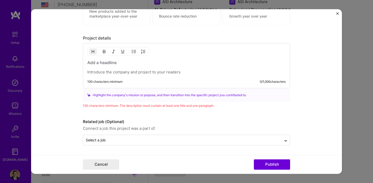
type input "pyth"
click at [118, 75] on div "100 characters minimum 0 / 1,000 characters" at bounding box center [186, 65] width 207 height 45
click at [132, 71] on p at bounding box center [186, 72] width 199 height 5
click at [103, 69] on div at bounding box center [186, 67] width 199 height 15
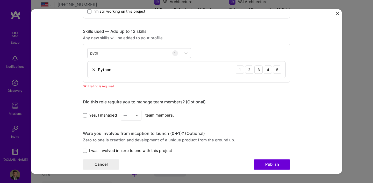
scroll to position [256, 0]
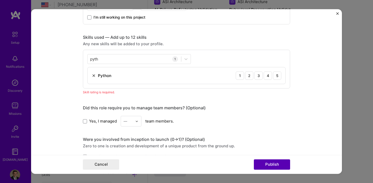
click at [263, 163] on button "Publish" at bounding box center [272, 165] width 36 height 10
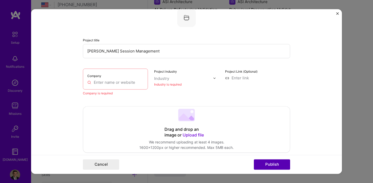
scroll to position [56, 0]
click at [122, 84] on input "text" at bounding box center [115, 83] width 56 height 5
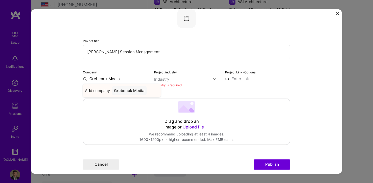
type input "Grebenuk Media"
click at [130, 91] on div "Grebenuk Media" at bounding box center [129, 90] width 35 height 9
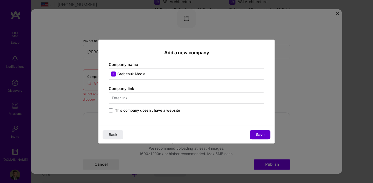
click at [258, 137] on span "Save" at bounding box center [260, 134] width 9 height 5
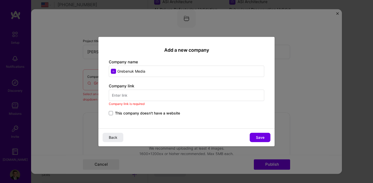
click at [162, 111] on span "This company doesn't have a website" at bounding box center [147, 113] width 65 height 5
click at [0, 0] on input "This company doesn't have a website" at bounding box center [0, 0] width 0 height 0
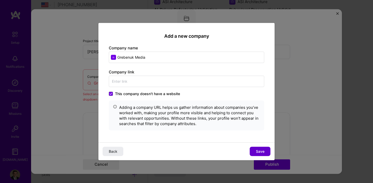
click at [257, 149] on span "Save" at bounding box center [260, 151] width 9 height 5
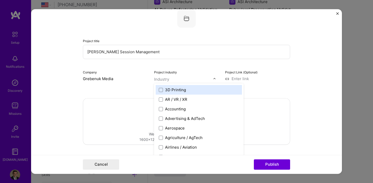
click at [186, 77] on input "text" at bounding box center [183, 79] width 59 height 5
type input "art"
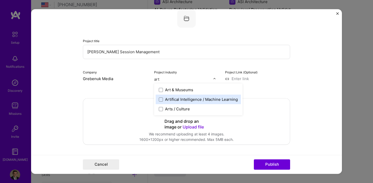
click at [175, 99] on div "Artifical Intelligence / Machine Learning" at bounding box center [201, 99] width 73 height 5
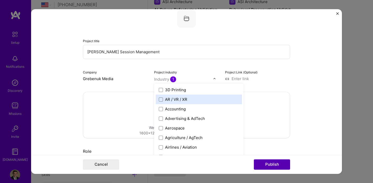
click at [275, 165] on button "Publish" at bounding box center [272, 165] width 36 height 10
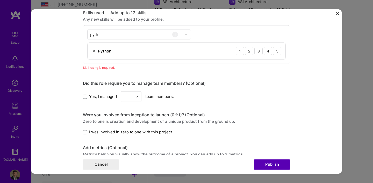
scroll to position [282, 0]
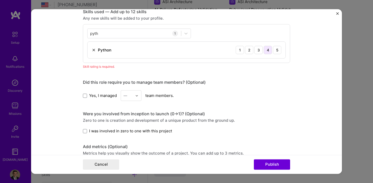
click at [270, 51] on div "4" at bounding box center [268, 50] width 8 height 8
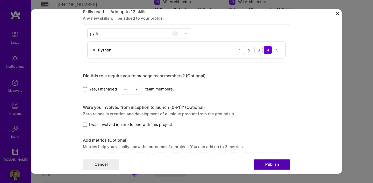
click at [270, 168] on button "Publish" at bounding box center [272, 165] width 36 height 10
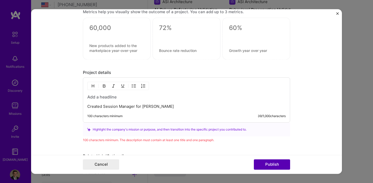
scroll to position [451, 0]
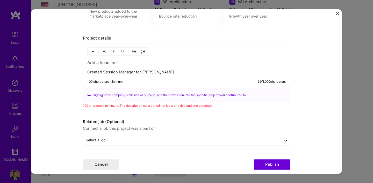
click at [176, 74] on p "Created Session Manager for [PERSON_NAME]" at bounding box center [186, 72] width 199 height 5
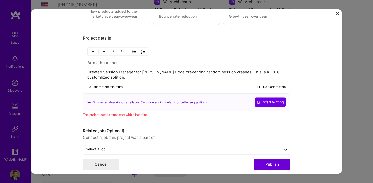
click at [91, 77] on p "Created Session Manager for [PERSON_NAME] Code preventing random session crashe…" at bounding box center [186, 75] width 199 height 10
click at [268, 165] on button "Publish" at bounding box center [272, 165] width 36 height 10
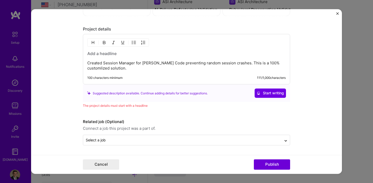
click at [94, 54] on h3 at bounding box center [186, 54] width 199 height 6
click at [93, 53] on h3 at bounding box center [186, 54] width 199 height 6
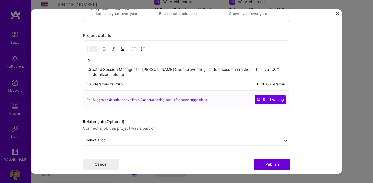
scroll to position [454, 0]
click at [279, 171] on div "Cancel Publish" at bounding box center [186, 164] width 311 height 19
click at [275, 167] on button "Publish" at bounding box center [272, 165] width 36 height 10
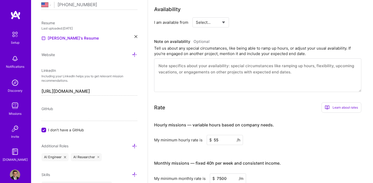
scroll to position [0, 0]
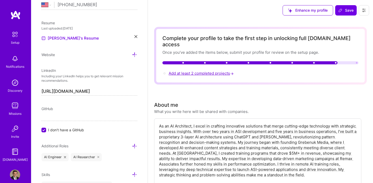
click at [189, 71] on span "Add at least 2 completed projects →" at bounding box center [202, 73] width 66 height 5
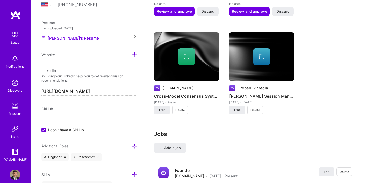
scroll to position [519, 0]
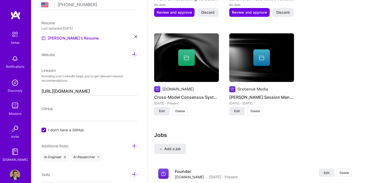
click at [171, 49] on div at bounding box center [186, 57] width 65 height 17
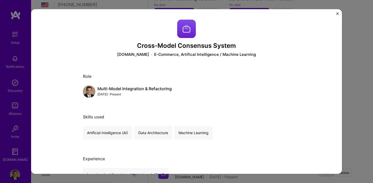
click at [339, 13] on div "Cross-Model Consensus System [DOMAIN_NAME] E-Commerce, Artifical Intelligence /…" at bounding box center [186, 91] width 311 height 165
click at [338, 13] on img "Close" at bounding box center [337, 13] width 3 height 3
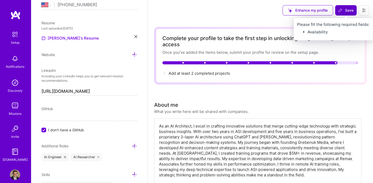
click at [347, 12] on span "Save" at bounding box center [345, 10] width 15 height 5
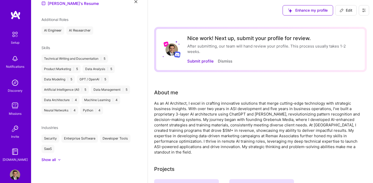
scroll to position [152, 0]
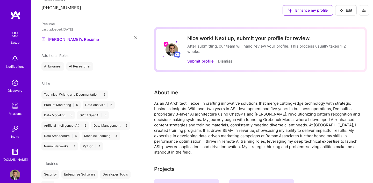
click at [195, 60] on button "Submit profile" at bounding box center [200, 61] width 26 height 5
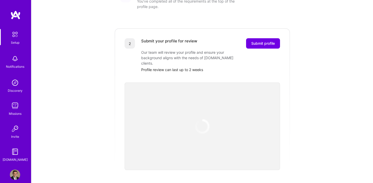
scroll to position [92, 0]
click at [259, 41] on span "Submit profile" at bounding box center [263, 43] width 24 height 5
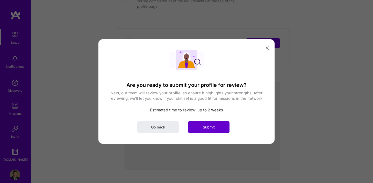
click at [210, 127] on span "Submit" at bounding box center [209, 127] width 12 height 5
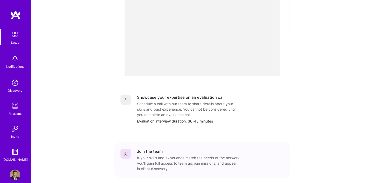
scroll to position [194, 0]
